Goal: Task Accomplishment & Management: Manage account settings

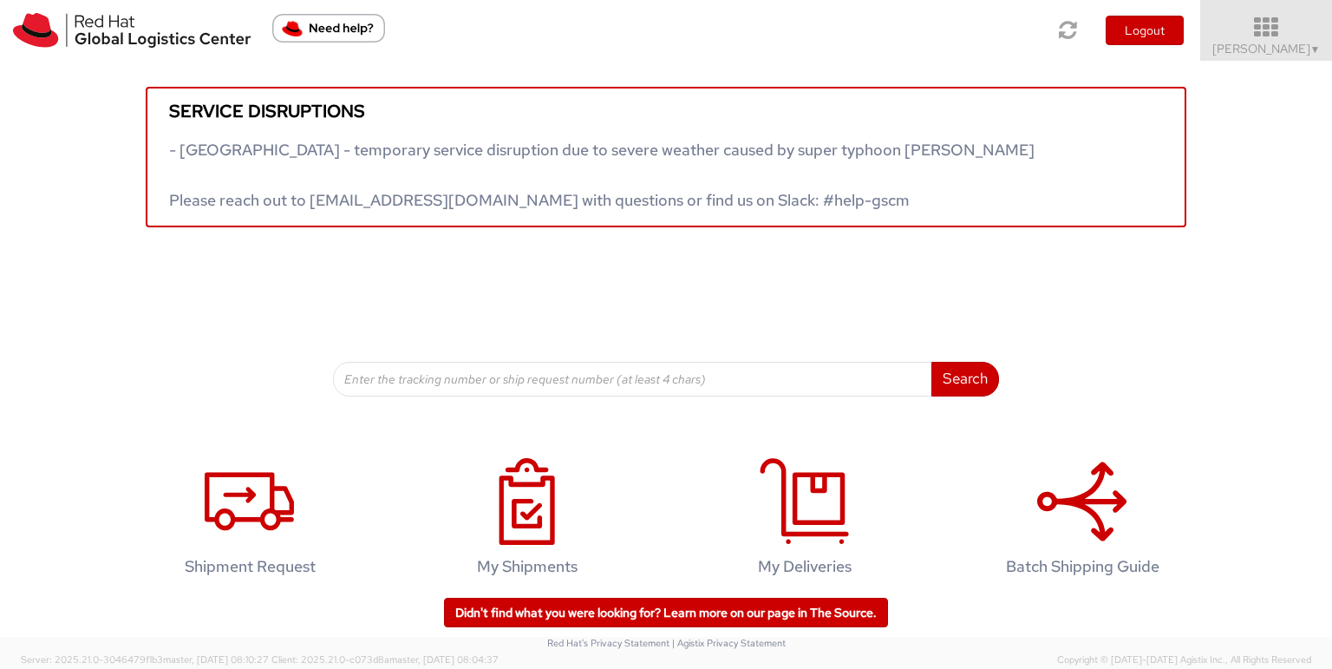
click at [1276, 52] on span "Toshi Mongla ▼" at bounding box center [1266, 49] width 108 height 16
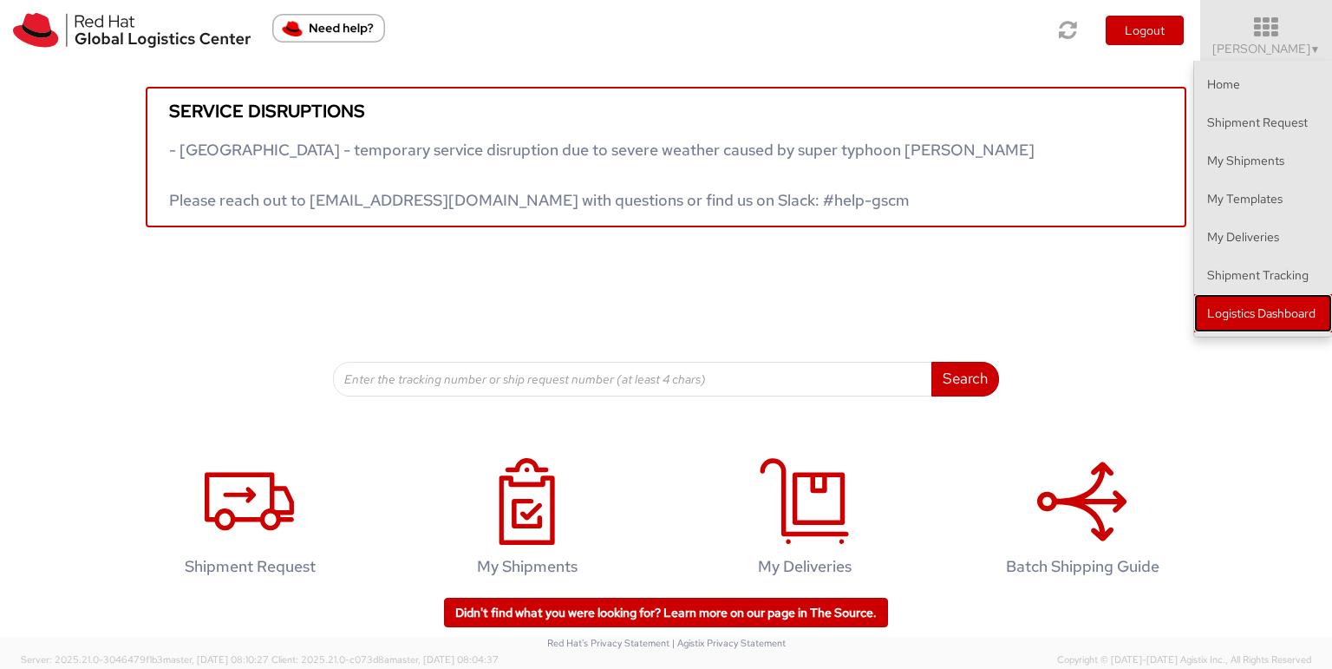
click at [1243, 304] on link "Logistics Dashboard" at bounding box center [1263, 313] width 138 height 38
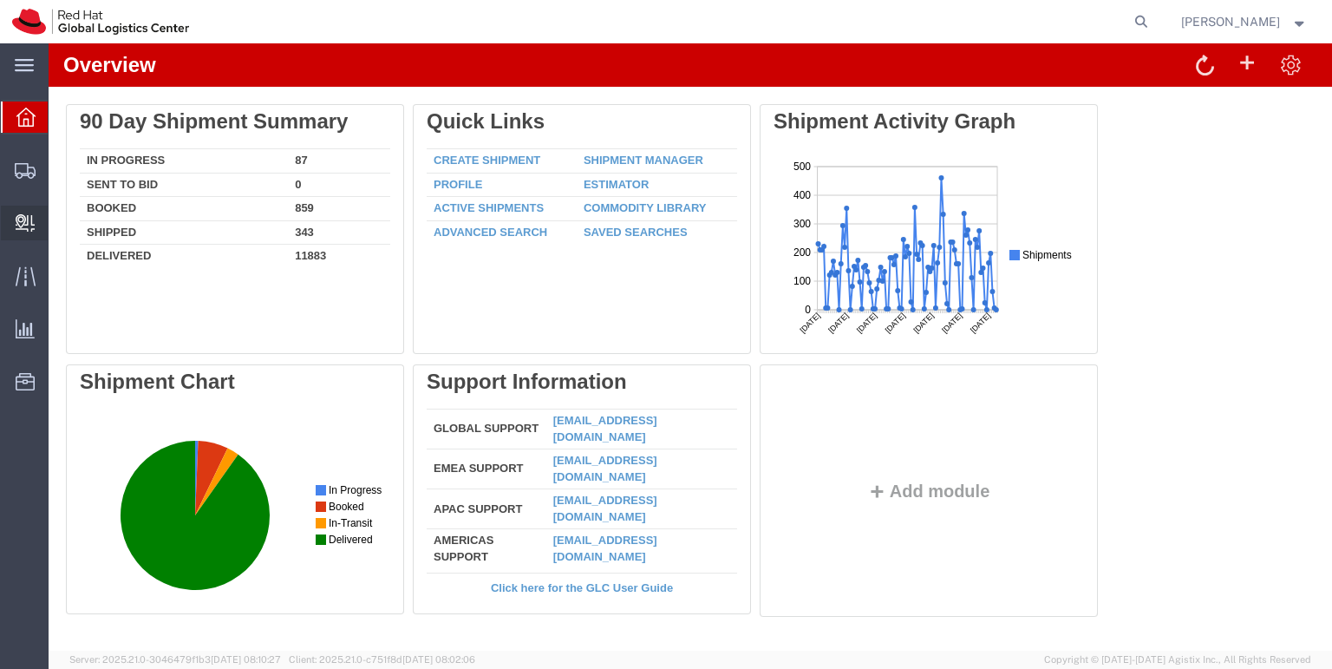
click at [0, 0] on span "Create Delivery" at bounding box center [0, 0] width 0 height 0
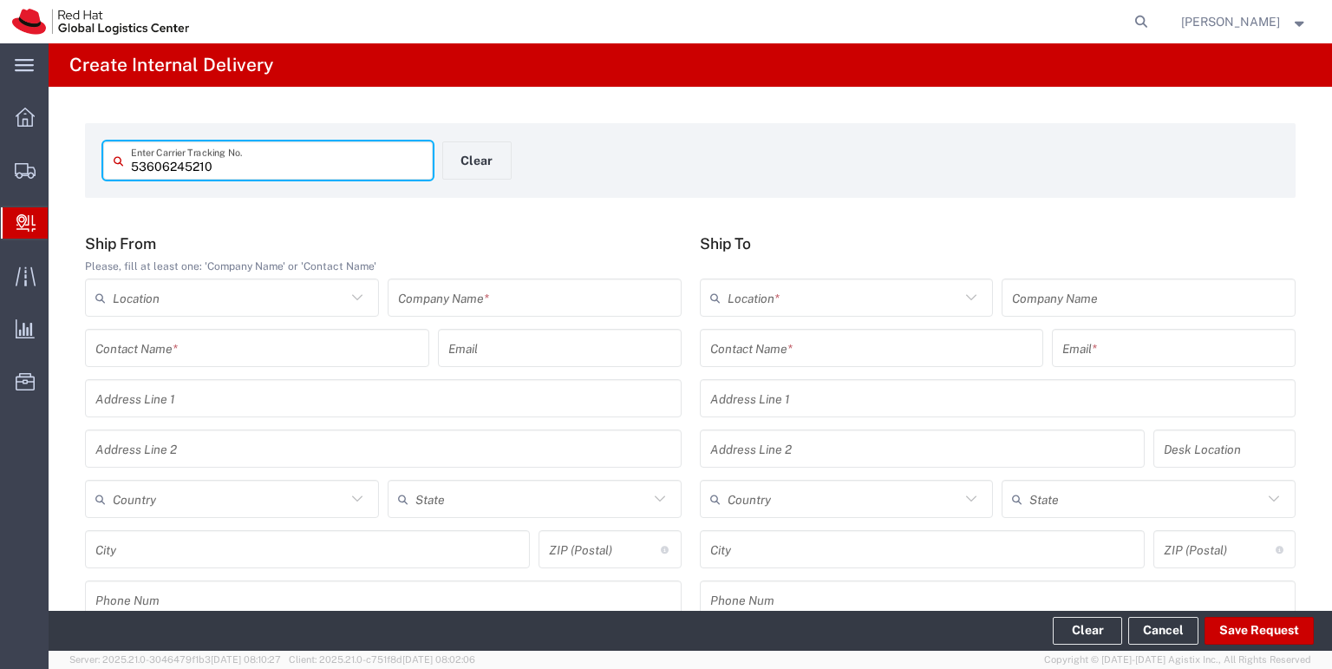
type input "53606245210"
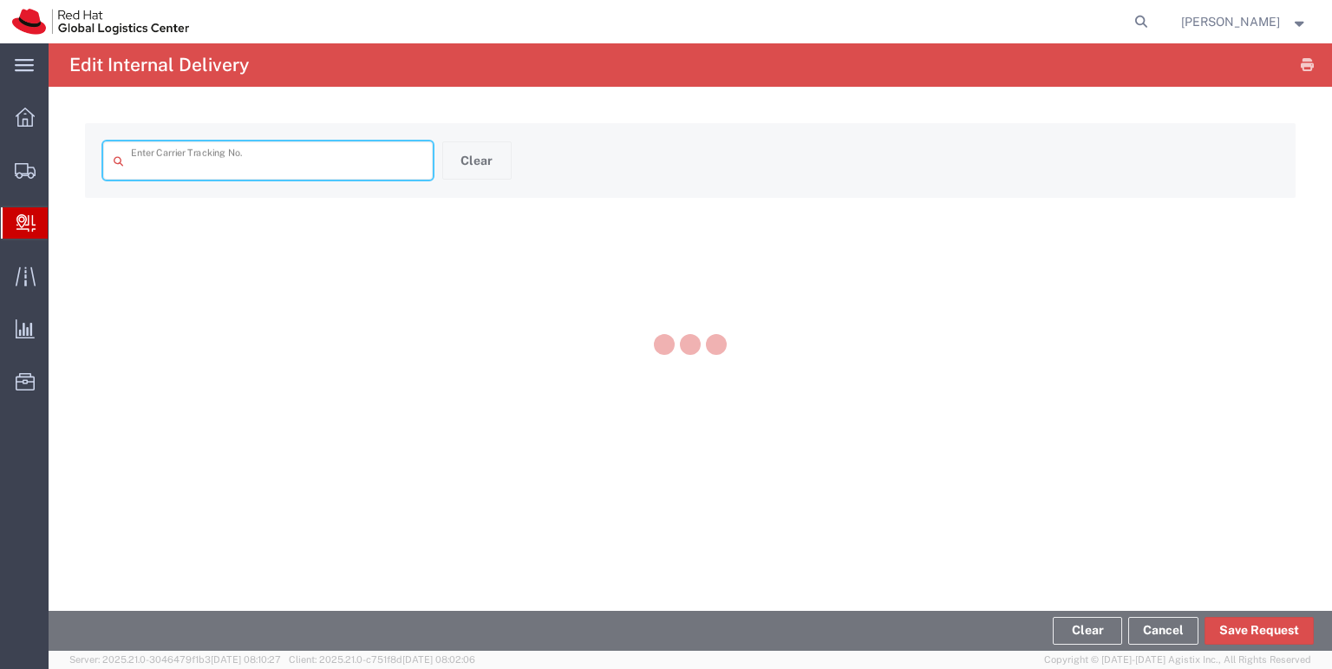
type input "53606245210"
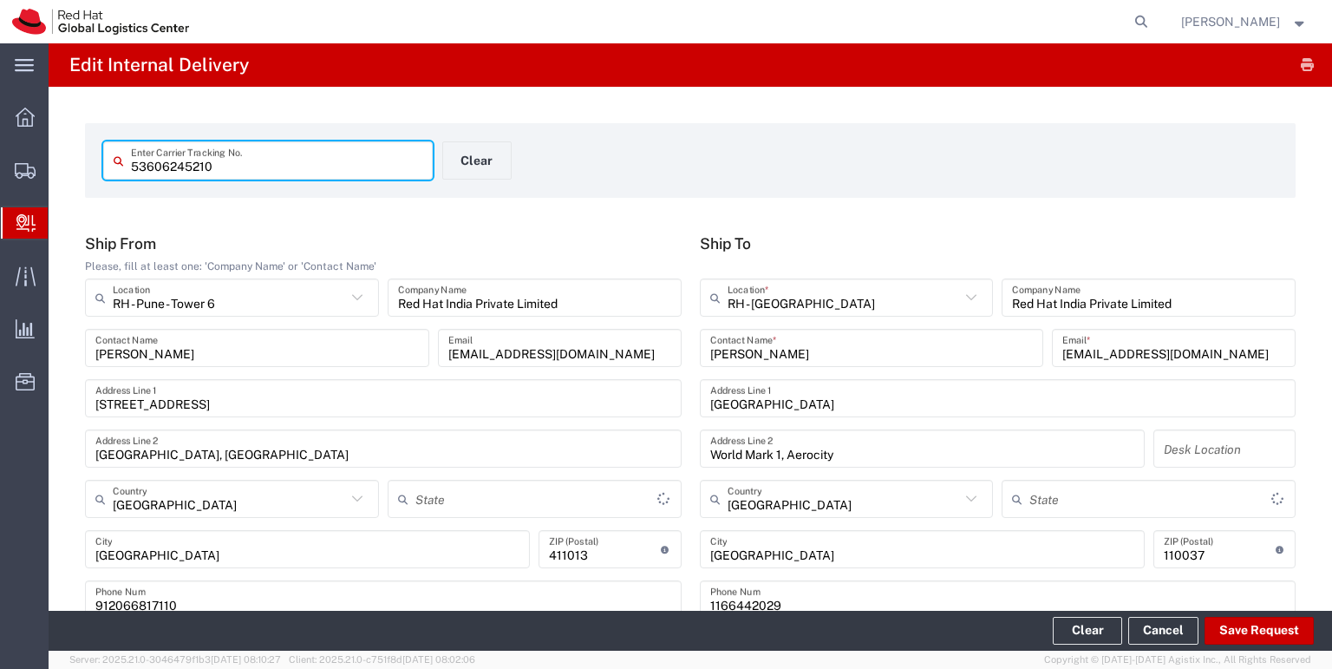
type input "Your Packaging"
type input "Mahārāshtra"
type input "Delhi"
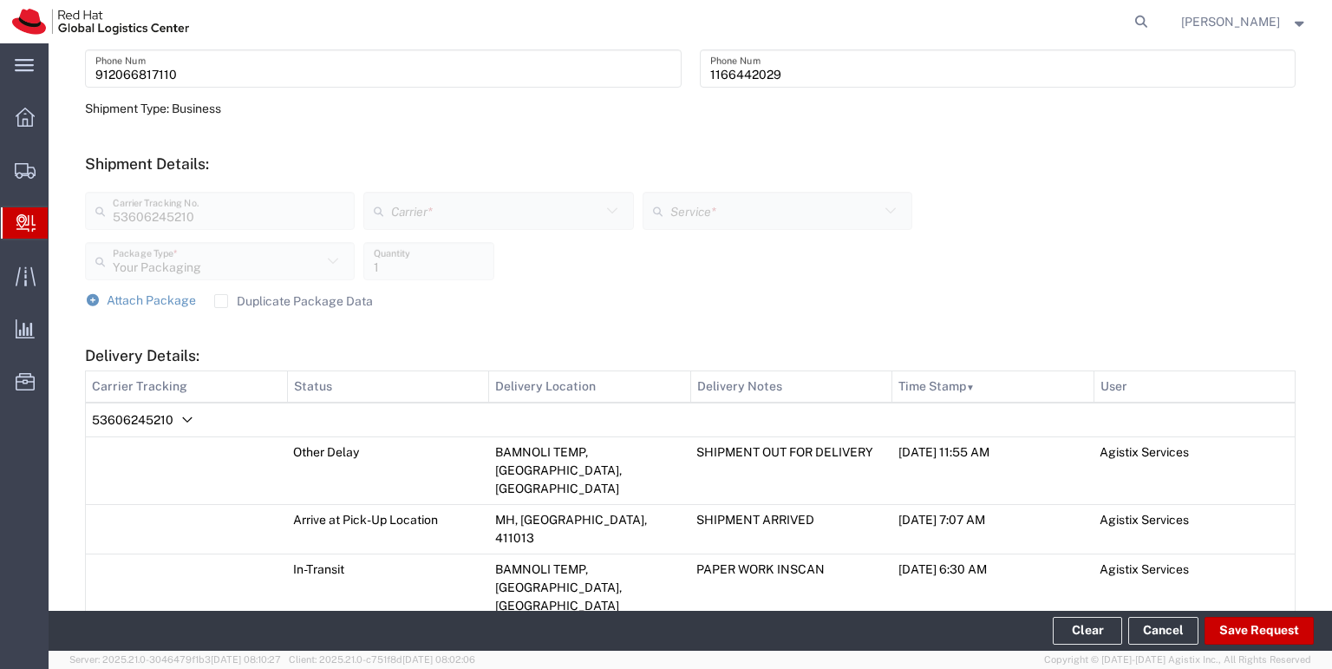
scroll to position [586, 0]
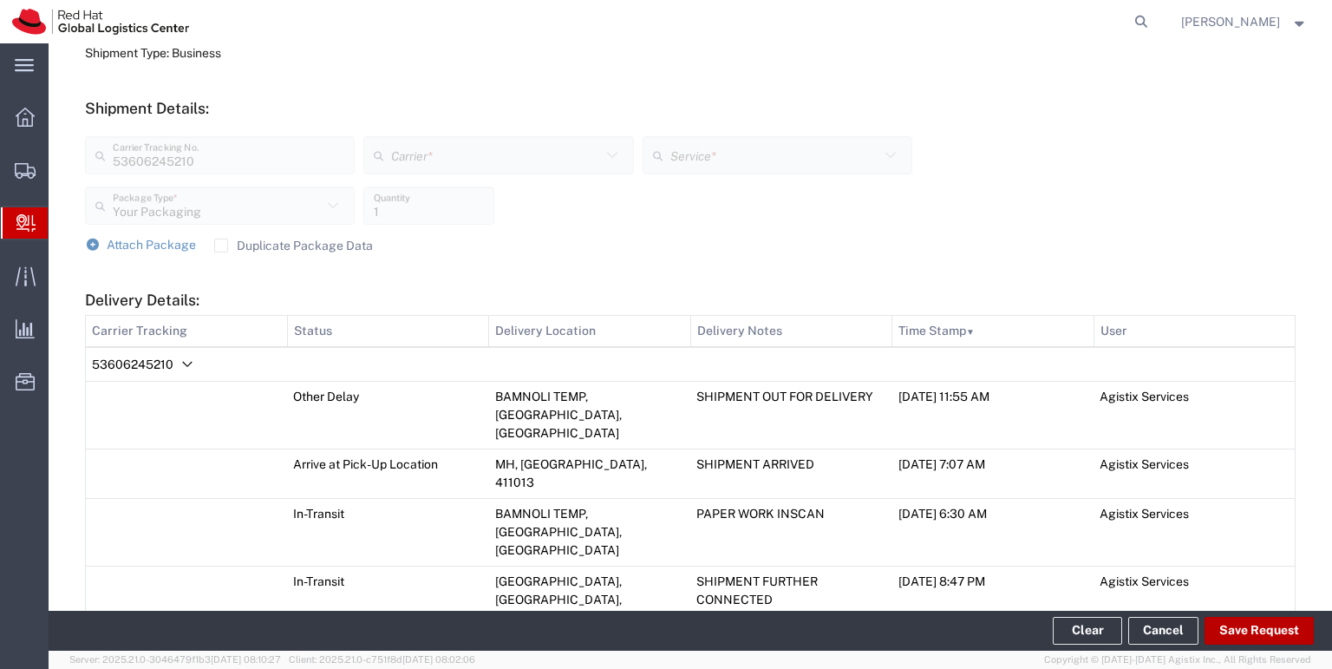
click at [1243, 637] on button "Save Request" at bounding box center [1258, 630] width 109 height 28
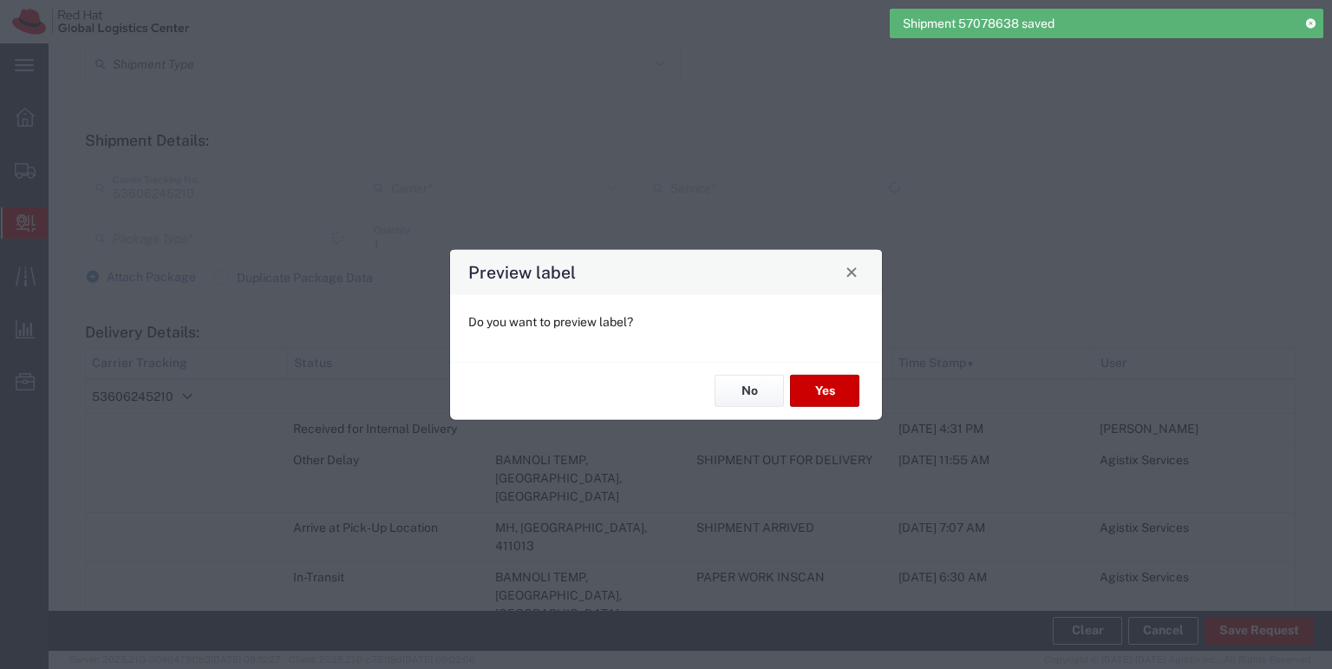
type input "Your Packaging"
click at [754, 395] on button "No" at bounding box center [748, 391] width 69 height 32
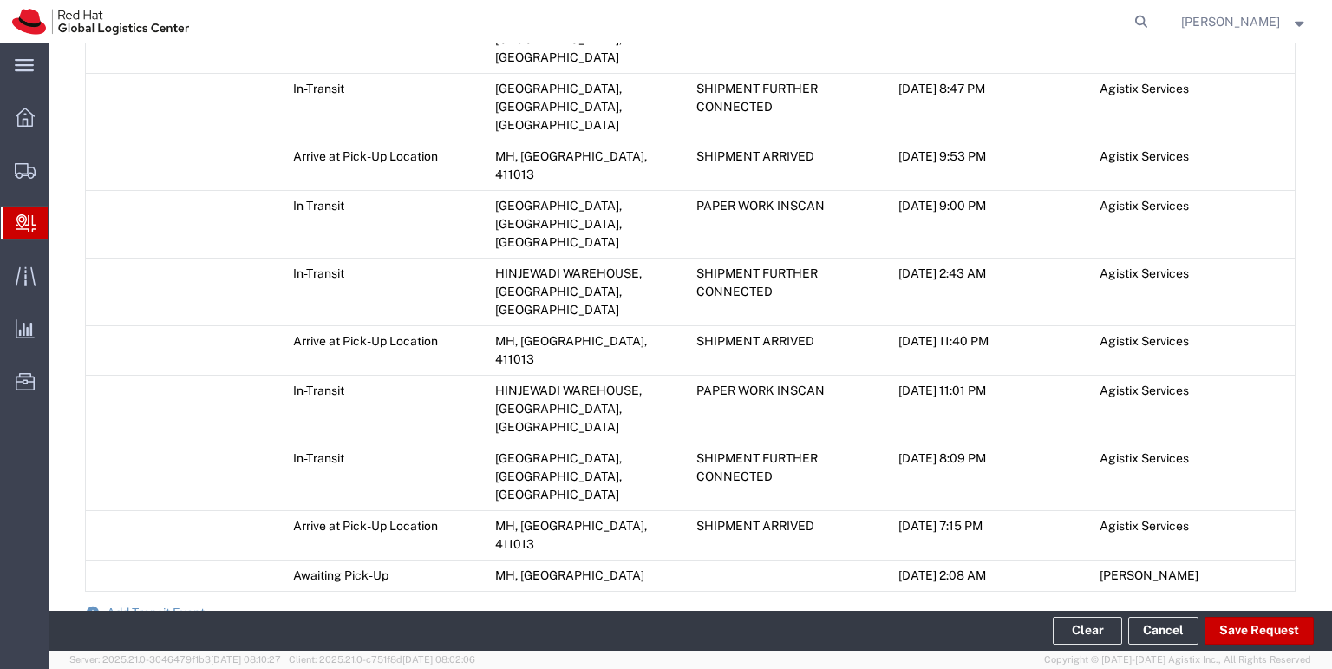
scroll to position [1183, 0]
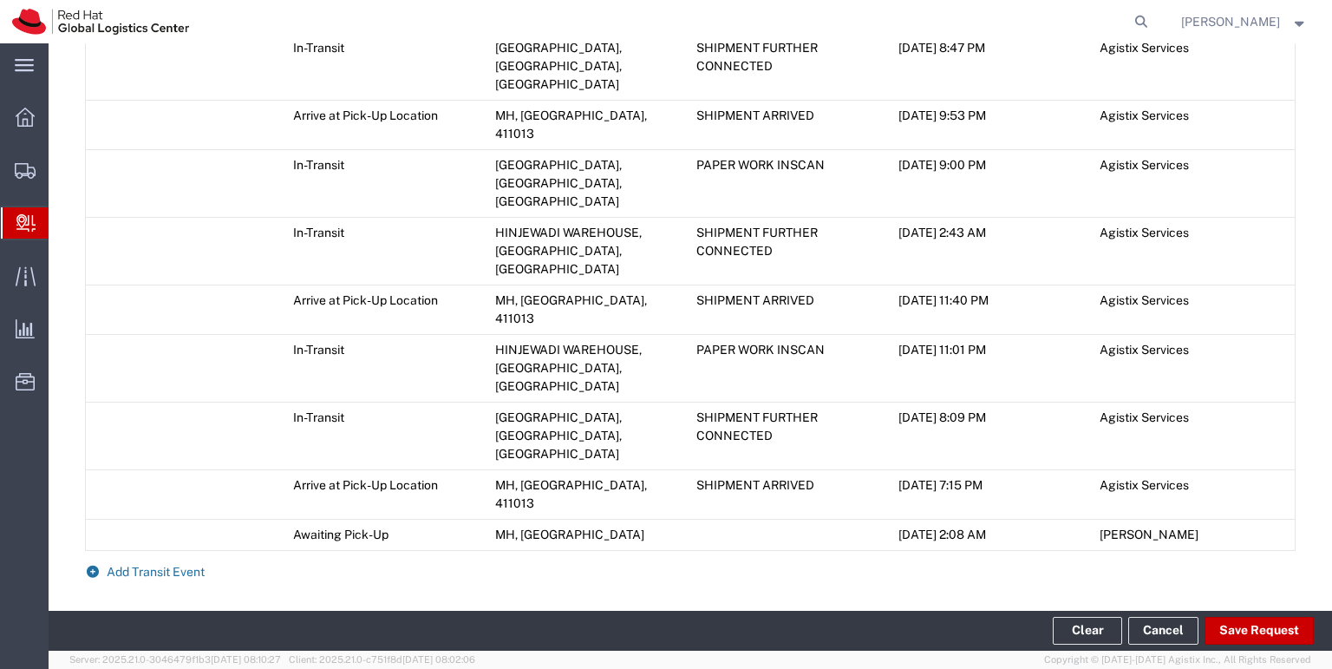
click at [192, 564] on span "Add Transit Event" at bounding box center [156, 571] width 98 height 14
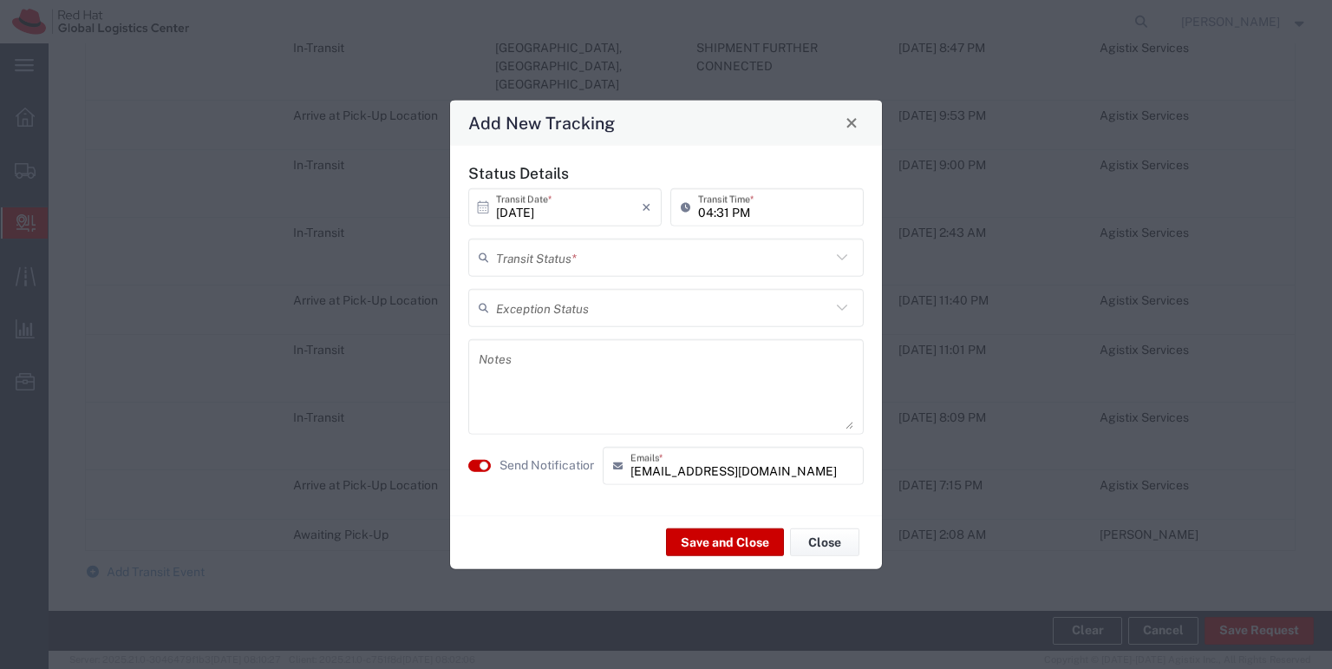
click at [845, 254] on icon at bounding box center [842, 256] width 23 height 23
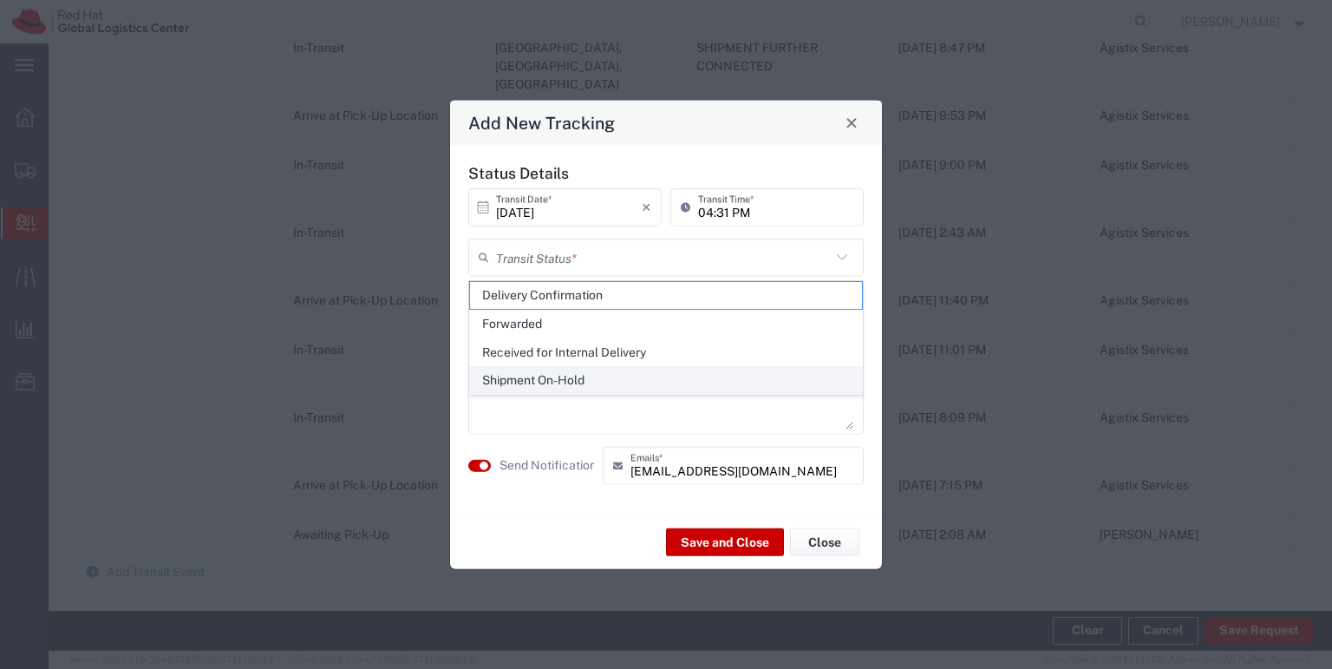
click at [606, 373] on span "Shipment On-Hold" at bounding box center [666, 380] width 392 height 27
type input "Shipment On-Hold"
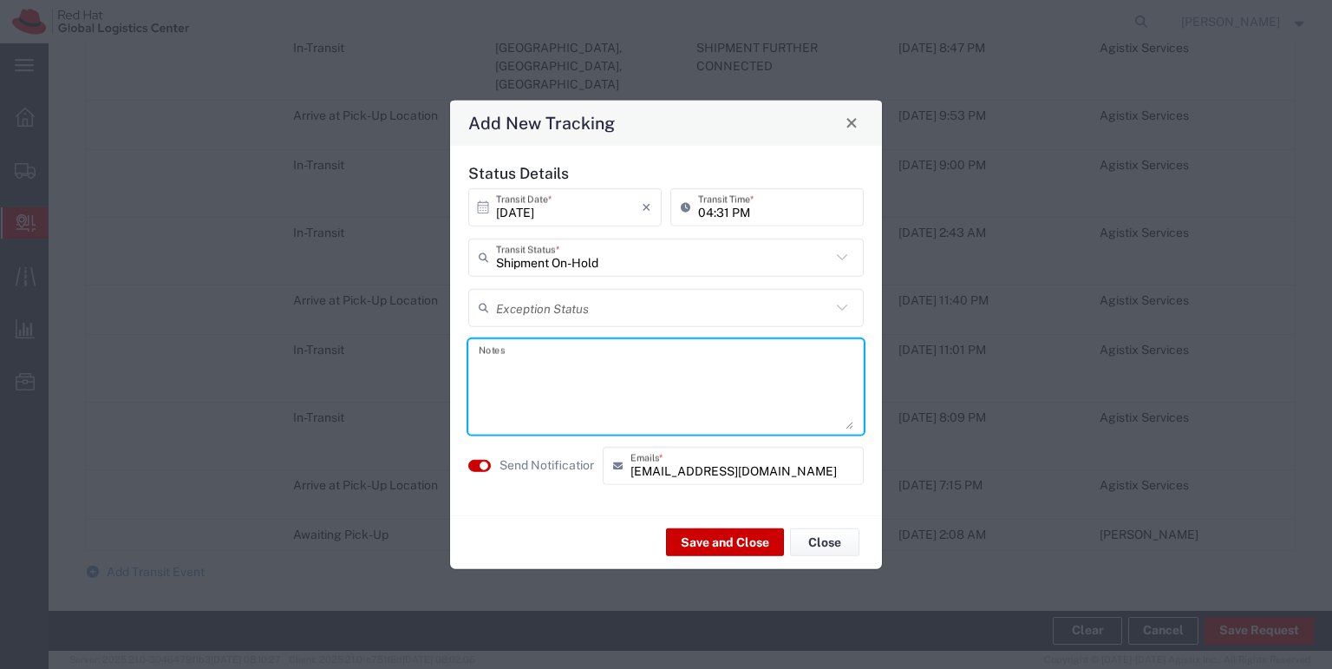
click at [508, 358] on textarea at bounding box center [666, 385] width 375 height 85
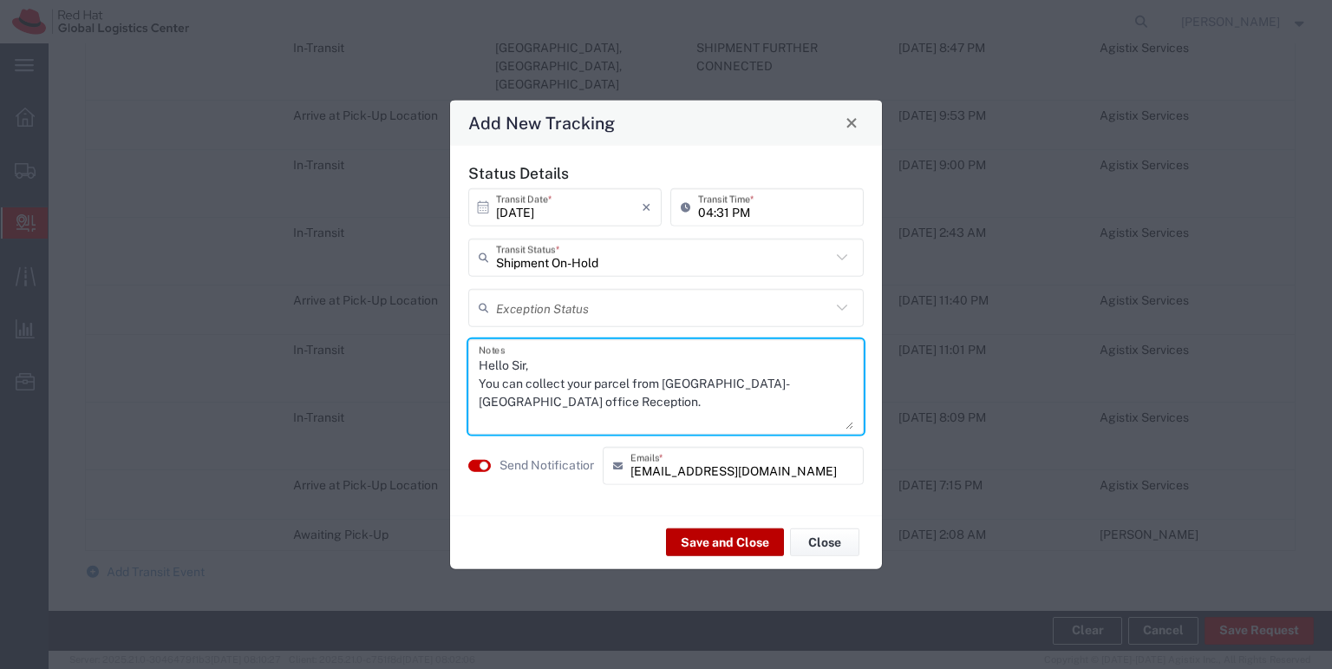
type textarea "Hello Sir, You can collect your parcel from RH-Delhi office Reception."
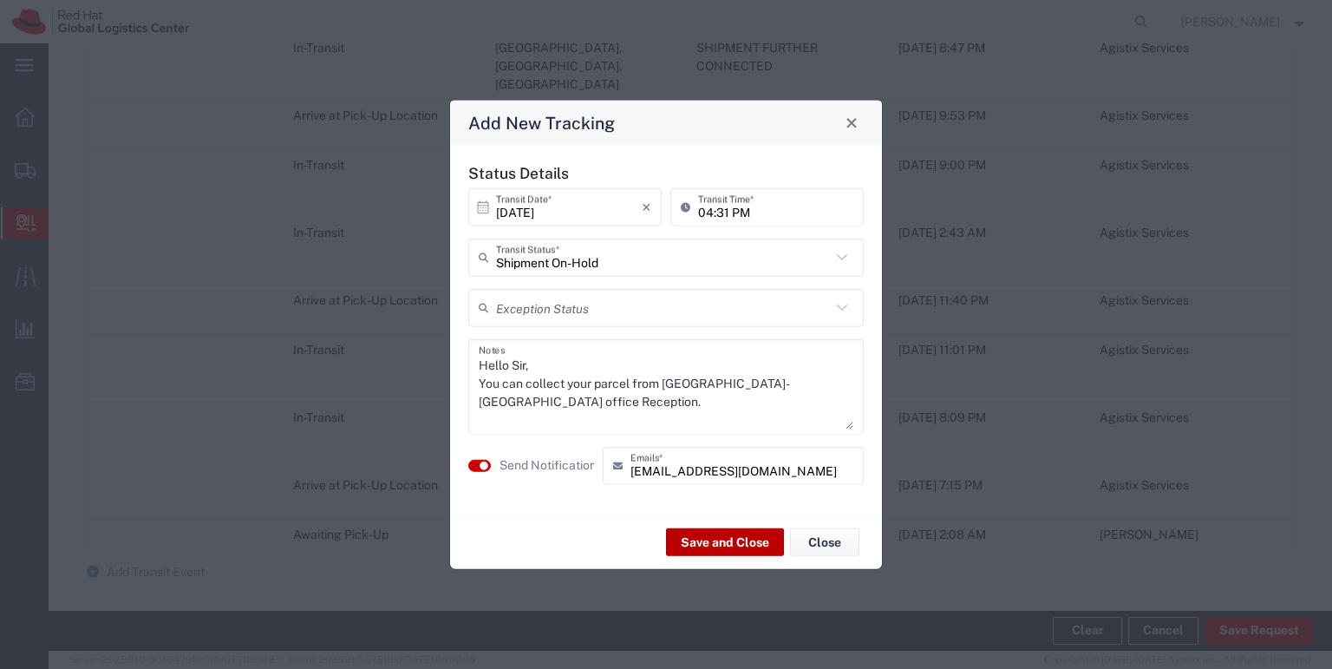
click at [714, 546] on button "Save and Close" at bounding box center [725, 542] width 118 height 28
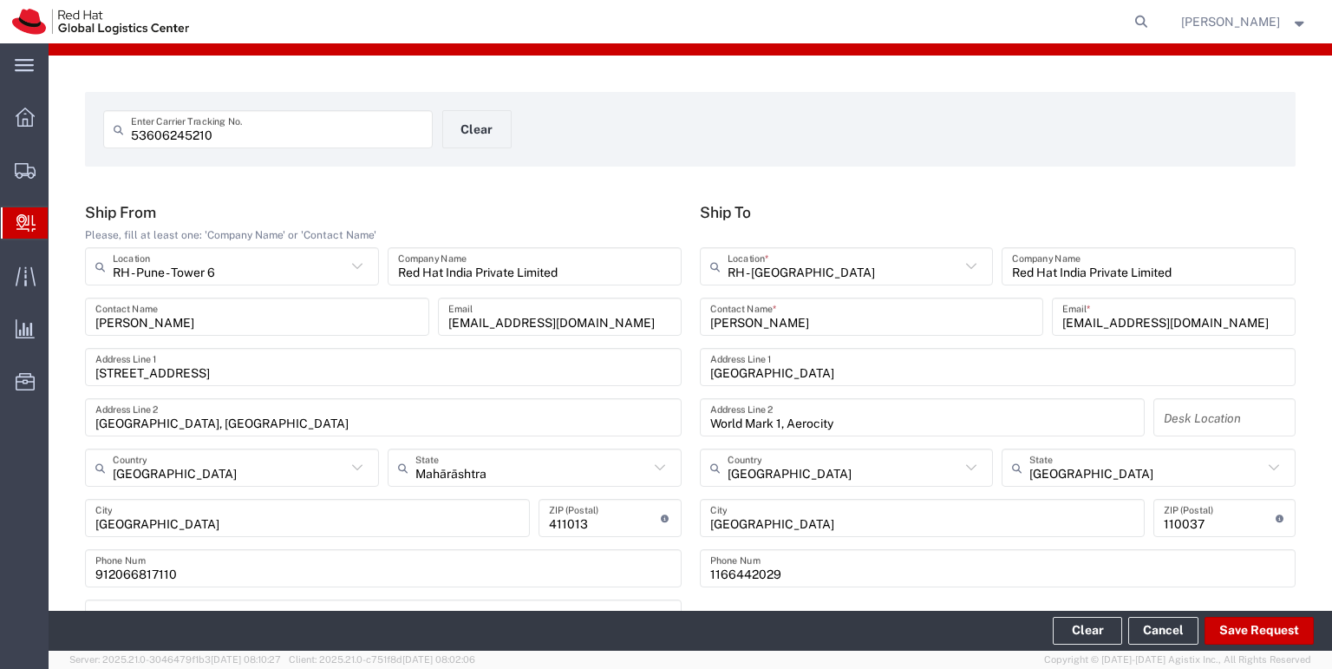
scroll to position [0, 0]
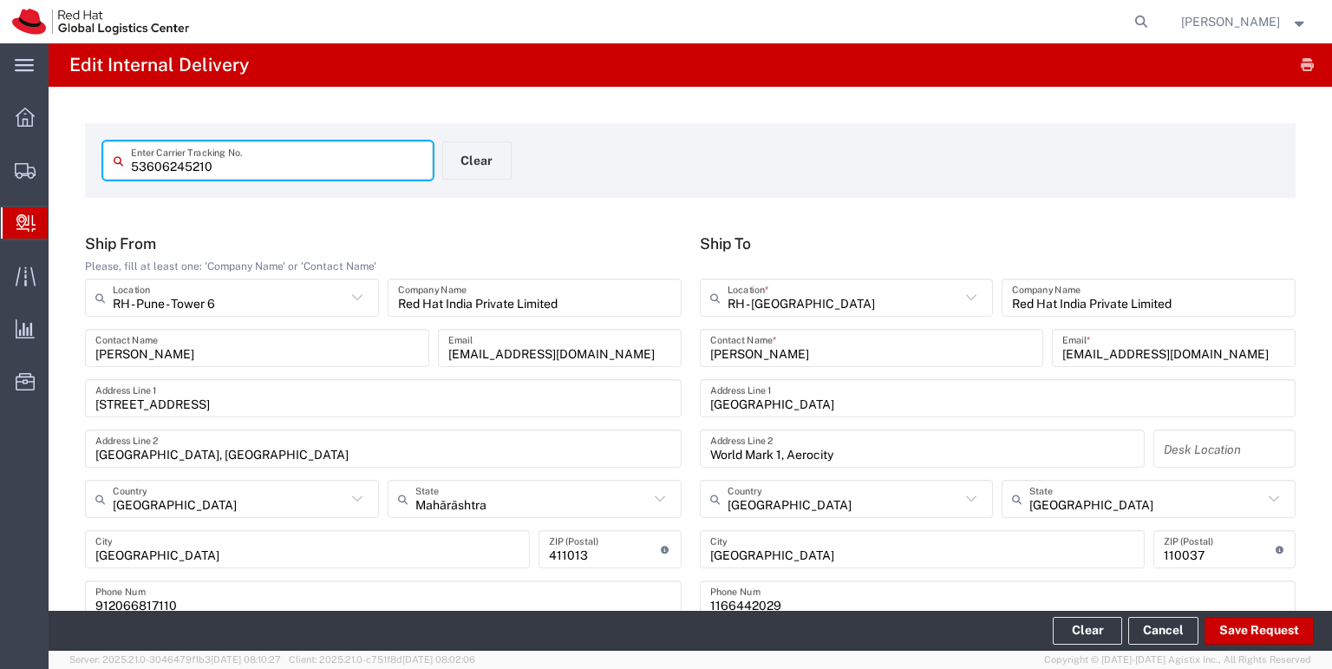
click at [214, 166] on input "53606245210" at bounding box center [276, 161] width 291 height 30
type input "53606245221"
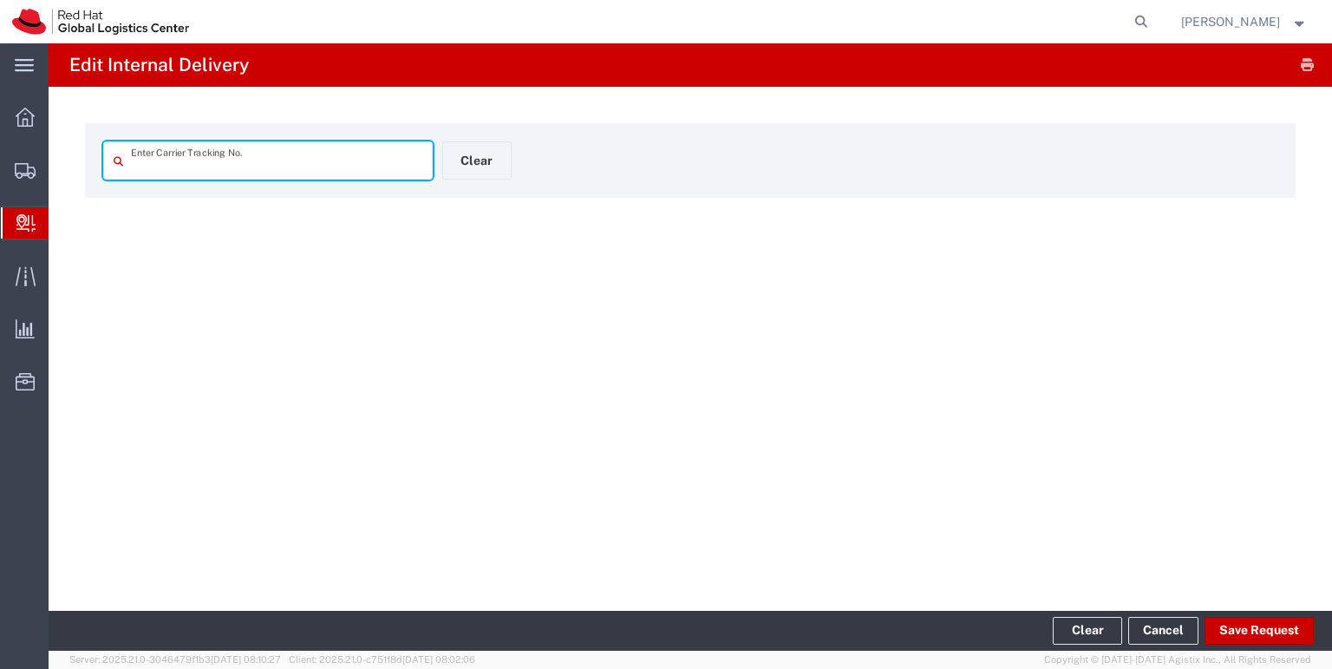
type input "53606245221"
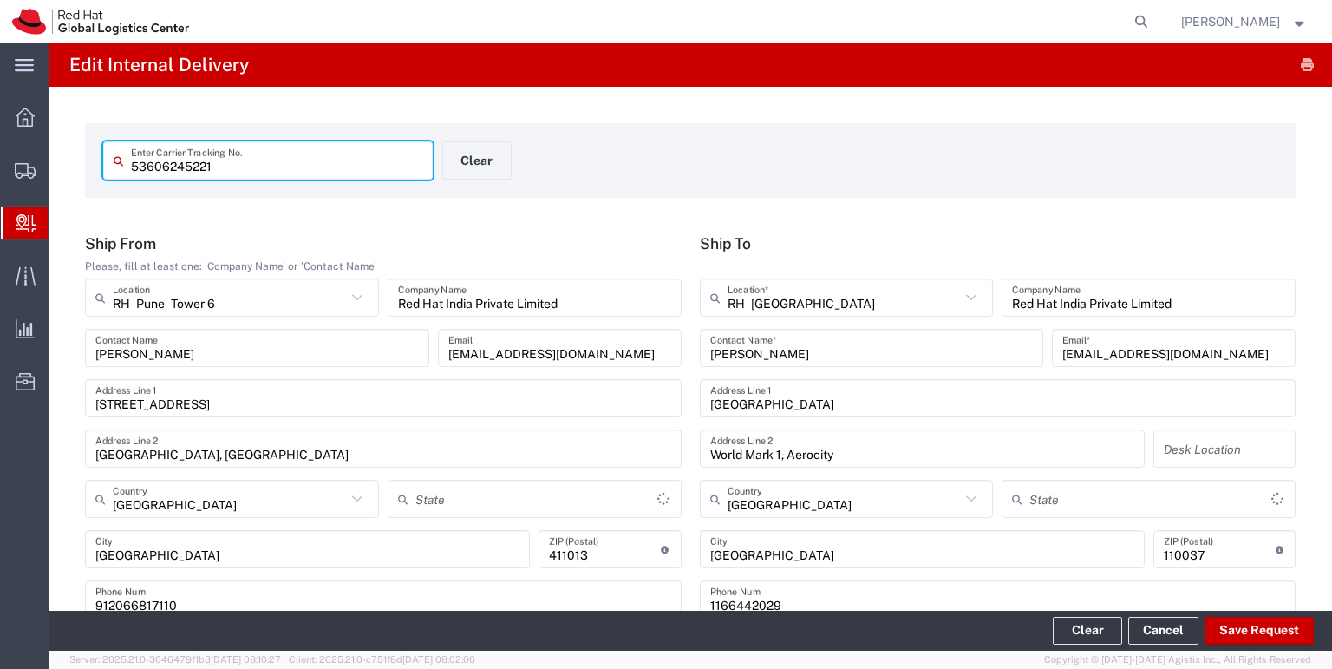
type input "Your Packaging"
type input "Mahārāshtra"
type input "Delhi"
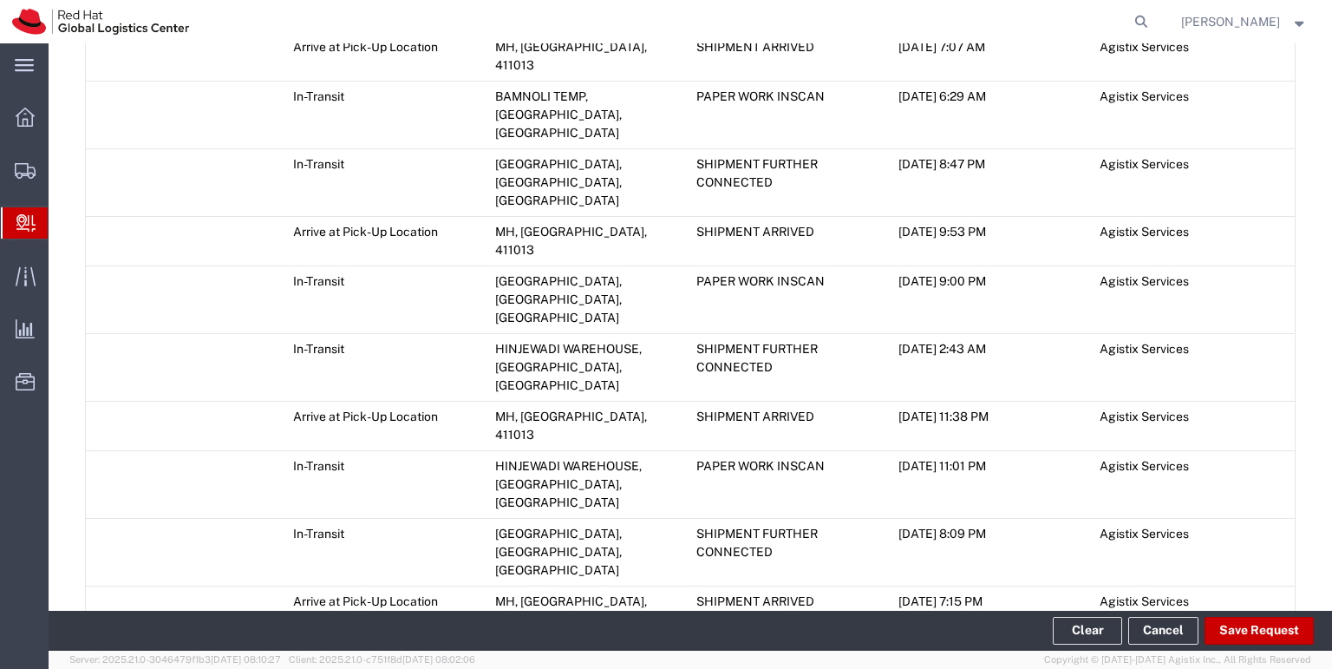
scroll to position [1014, 0]
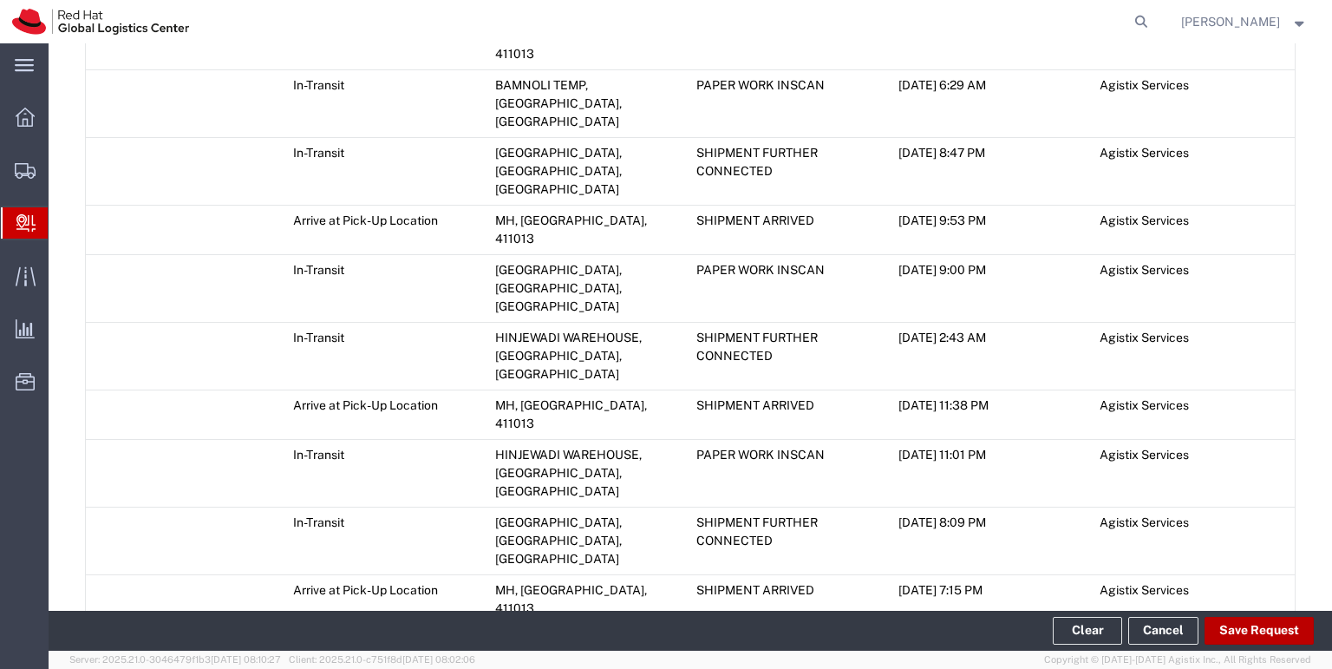
click at [1247, 628] on button "Save Request" at bounding box center [1258, 630] width 109 height 28
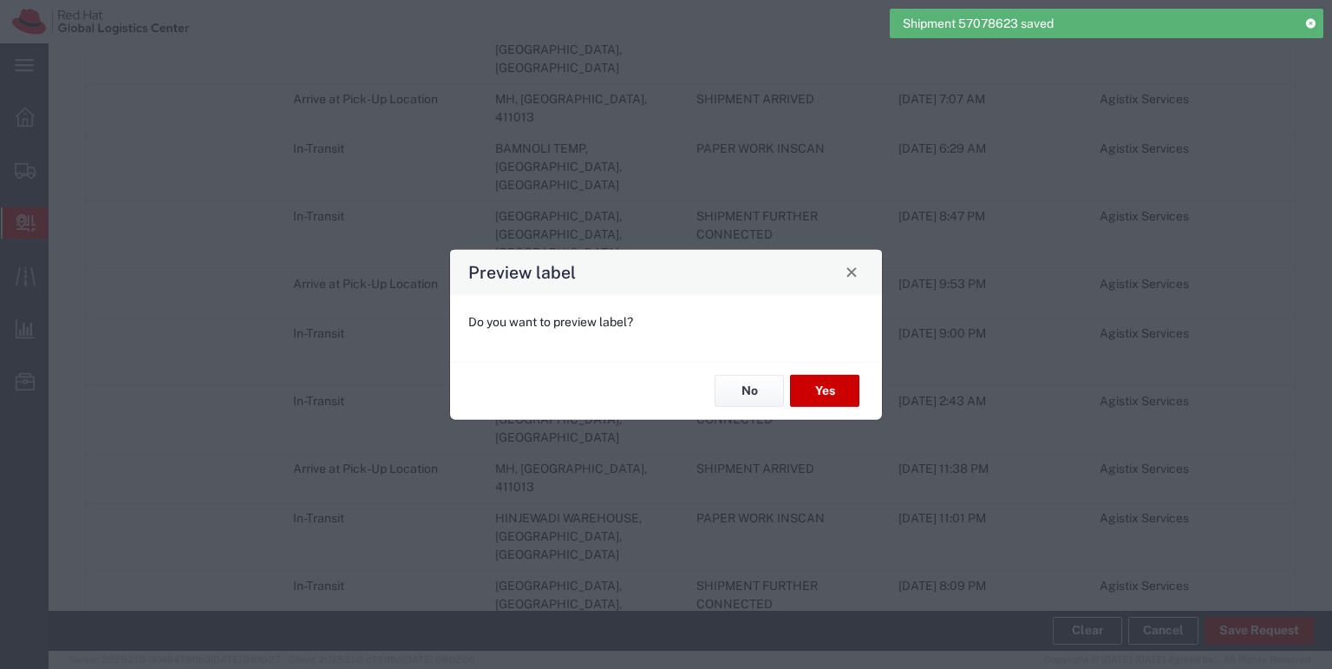
scroll to position [1047, 0]
type input "Your Packaging"
click at [746, 397] on button "No" at bounding box center [748, 391] width 69 height 32
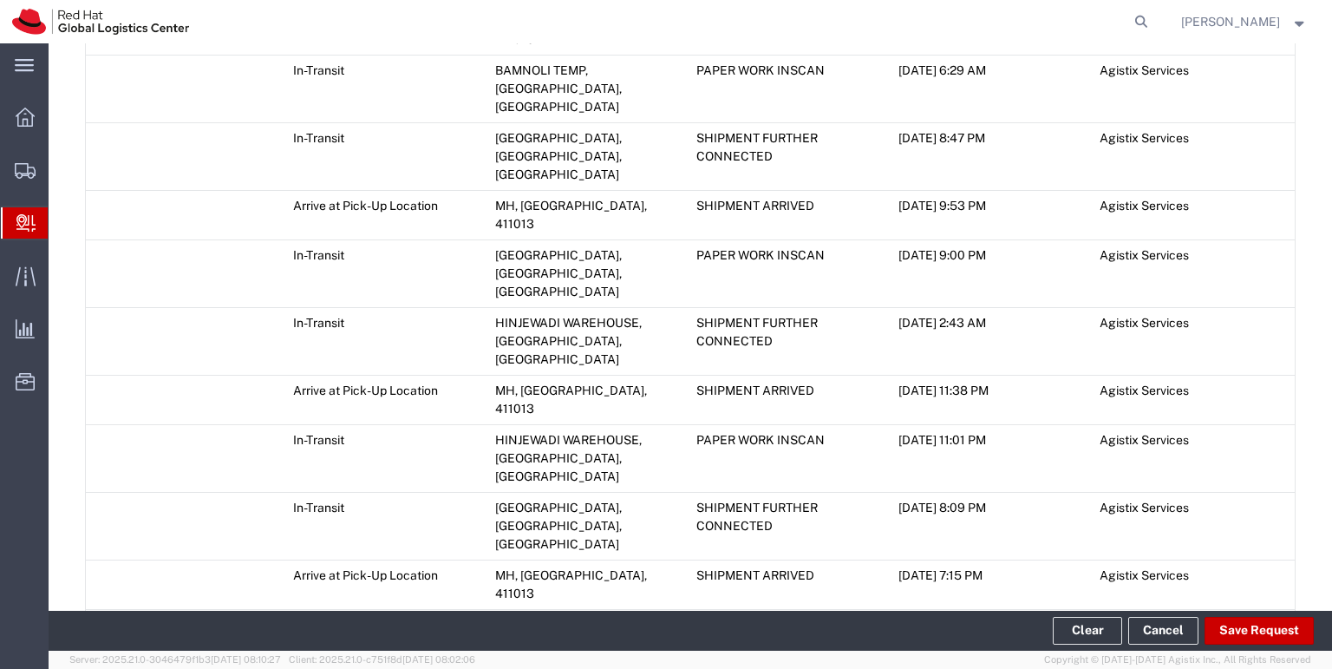
scroll to position [1088, 0]
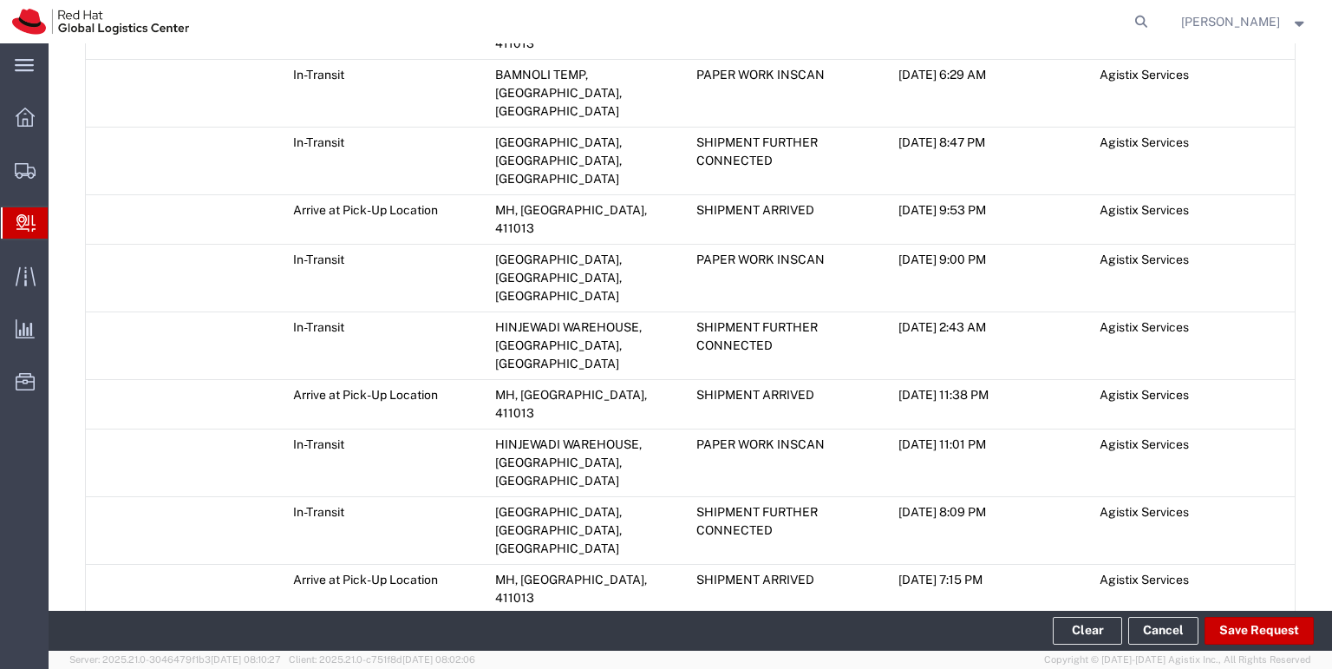
click at [173, 659] on span "Add Transit Event" at bounding box center [156, 666] width 98 height 14
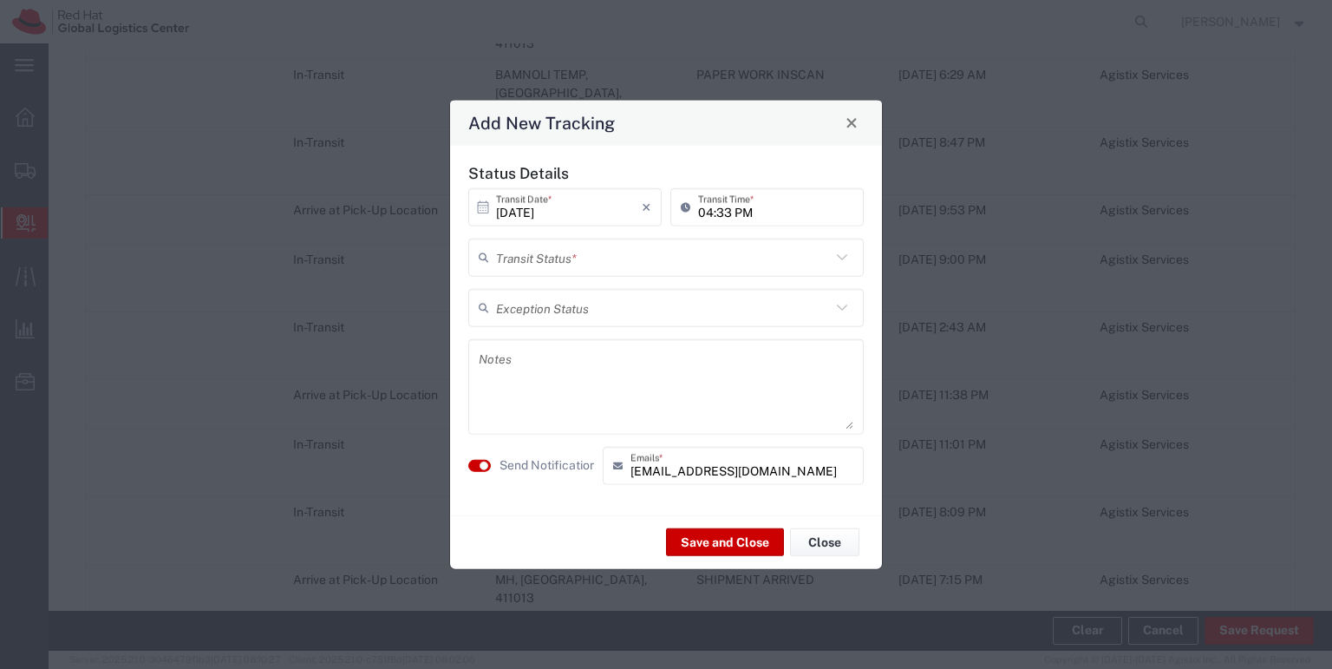
click at [844, 254] on icon at bounding box center [842, 256] width 23 height 23
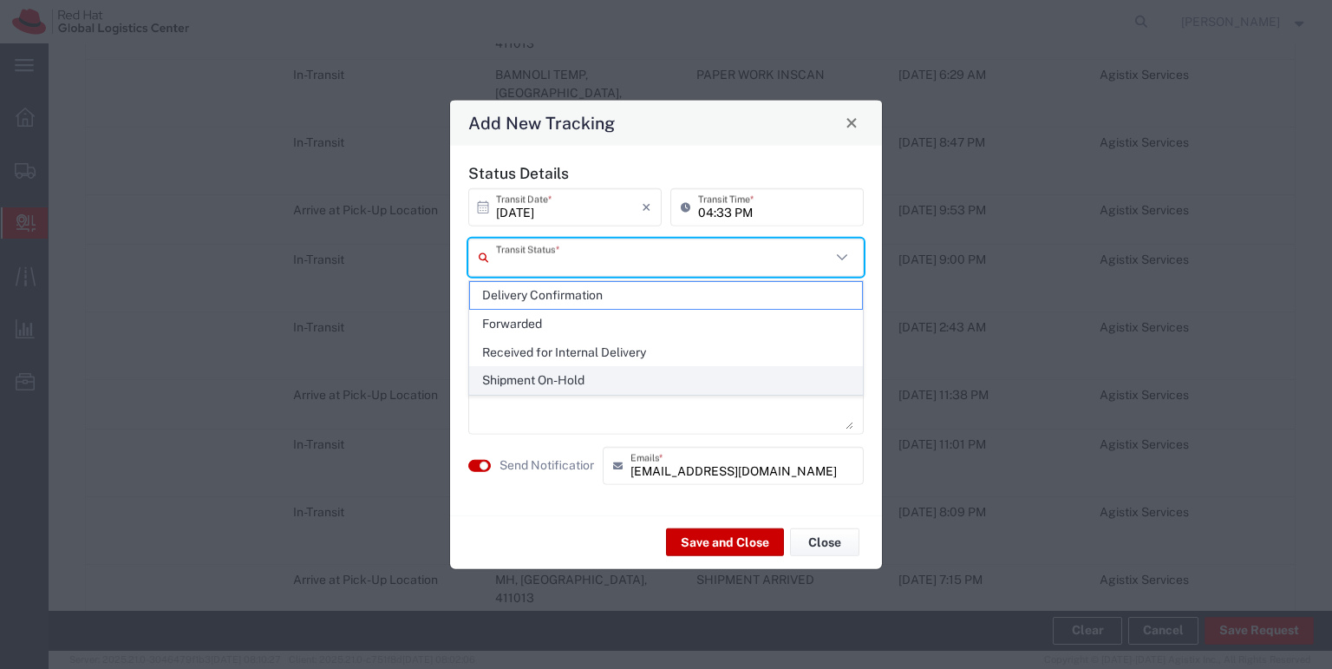
click at [597, 375] on span "Shipment On-Hold" at bounding box center [666, 380] width 392 height 27
type input "Shipment On-Hold"
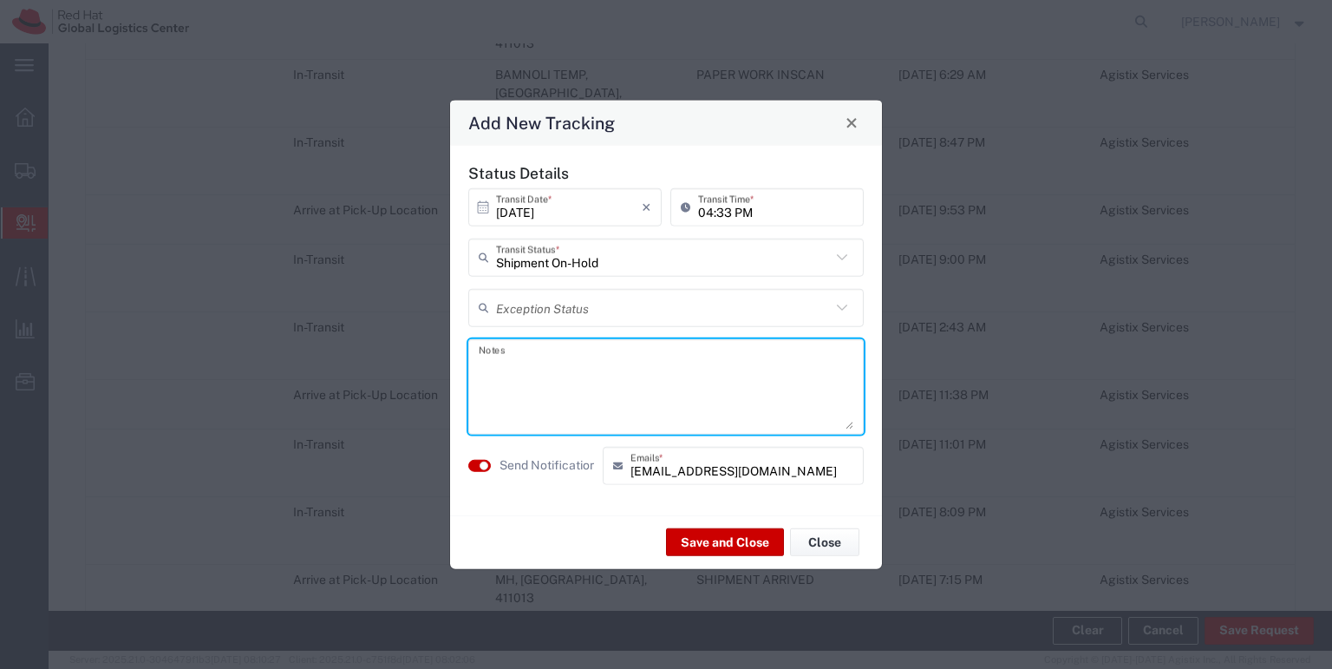
click at [507, 360] on textarea at bounding box center [666, 385] width 375 height 85
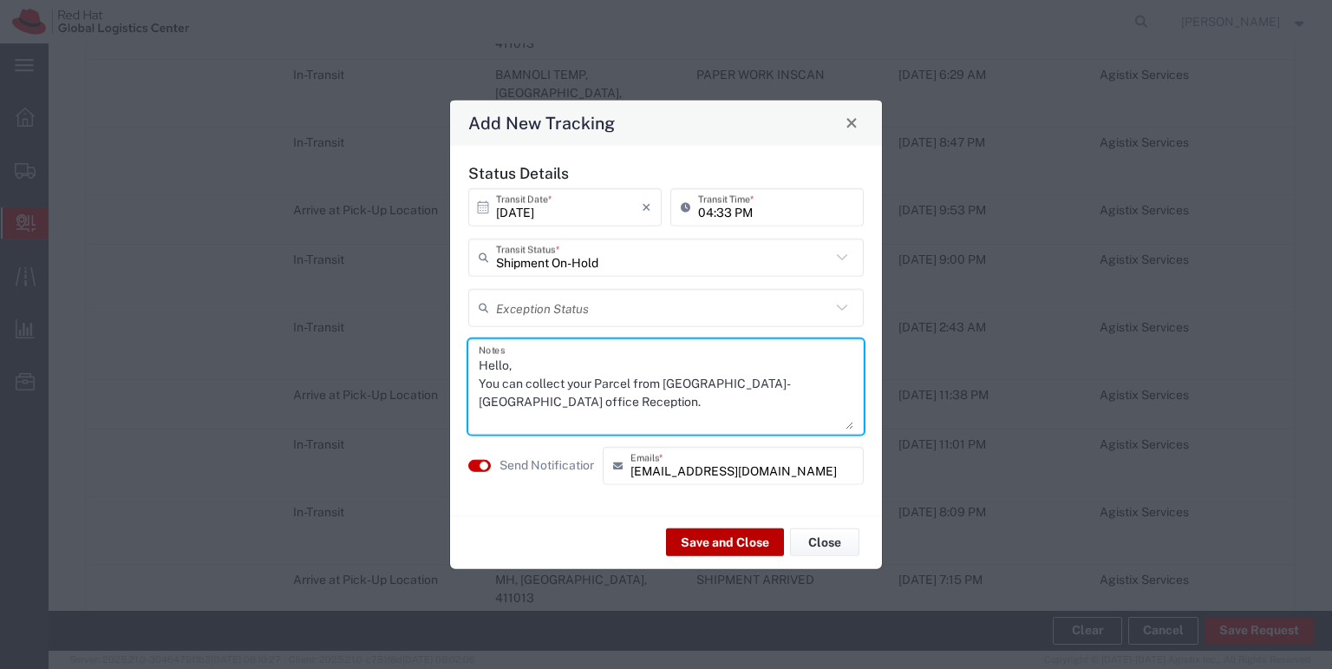
type textarea "Hello, You can collect your Parcel from RH-Delhi office Reception."
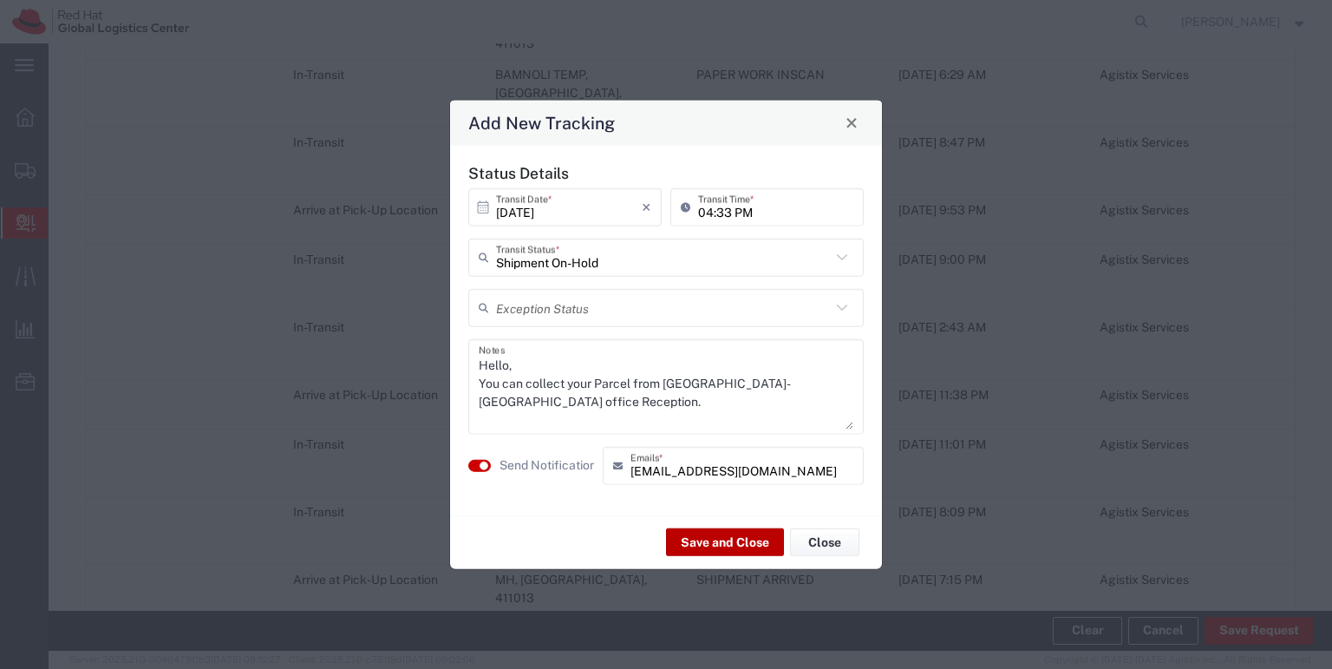
click at [716, 545] on button "Save and Close" at bounding box center [725, 542] width 118 height 28
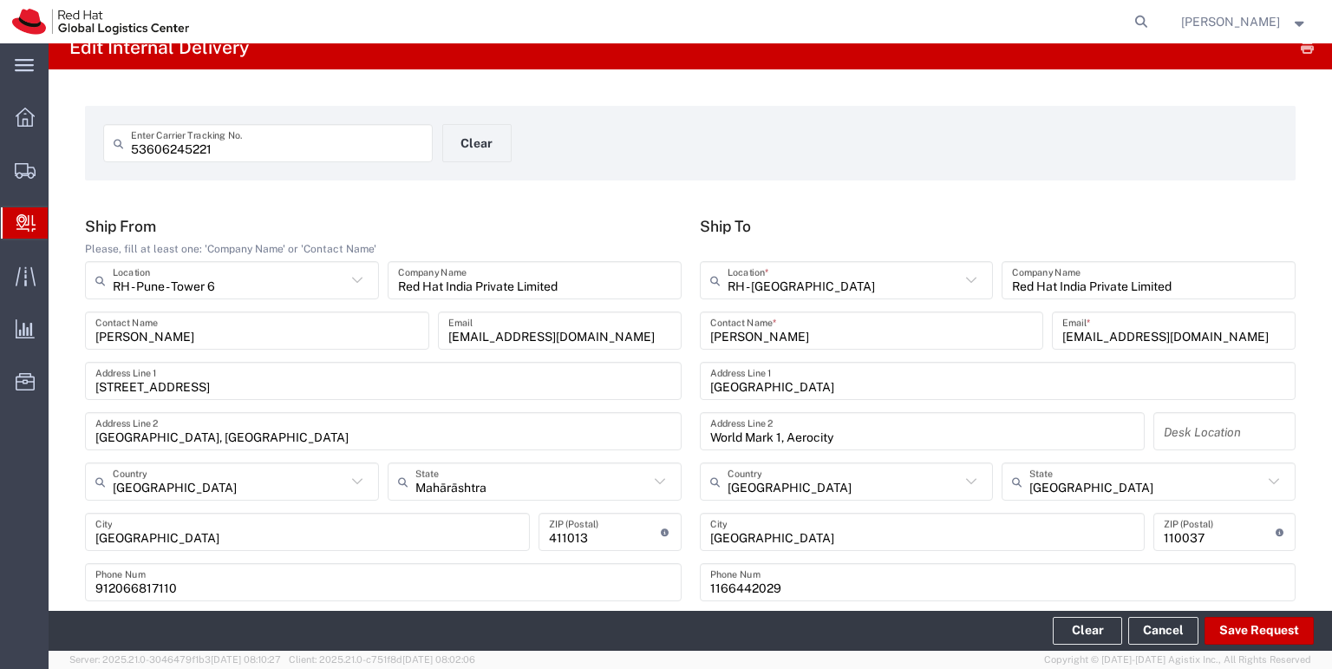
scroll to position [0, 0]
